Goal: Task Accomplishment & Management: Manage account settings

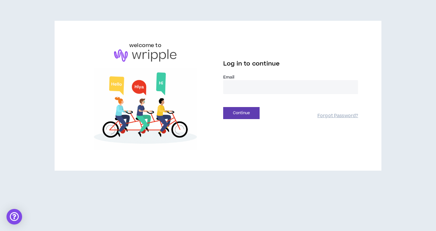
click at [262, 86] on input "email" at bounding box center [290, 87] width 135 height 14
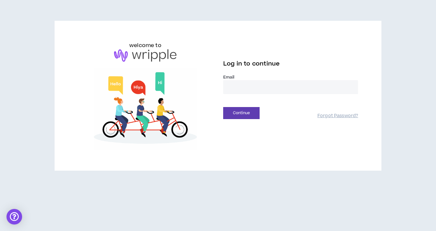
type input "**********"
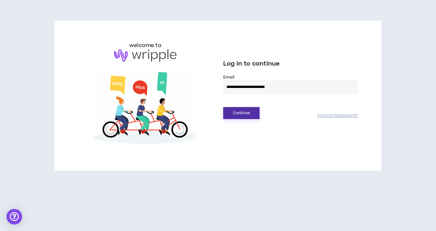
click at [245, 113] on button "Continue" at bounding box center [241, 113] width 36 height 12
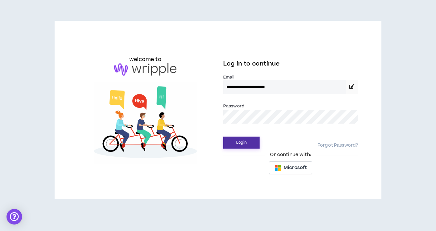
click at [241, 146] on button "Login" at bounding box center [241, 143] width 36 height 12
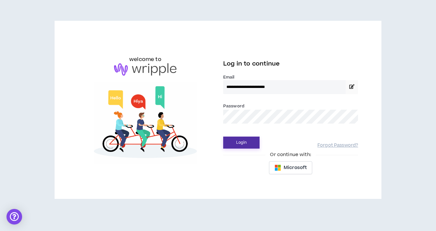
click at [250, 142] on button "Login" at bounding box center [241, 143] width 36 height 12
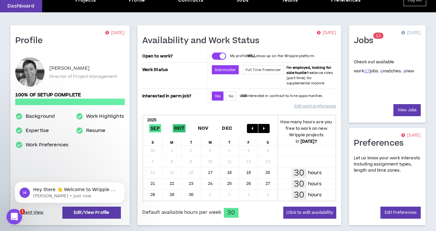
scroll to position [20, 0]
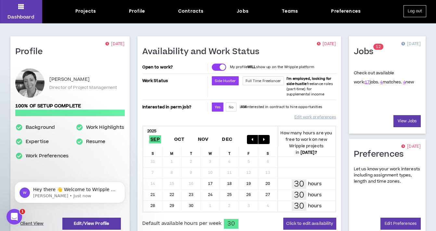
click at [365, 81] on span "17 jobs." at bounding box center [372, 82] width 14 height 6
click at [365, 83] on link "17" at bounding box center [367, 82] width 5 height 6
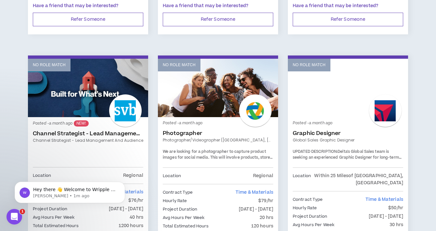
scroll to position [1061, 0]
